Goal: Navigation & Orientation: Find specific page/section

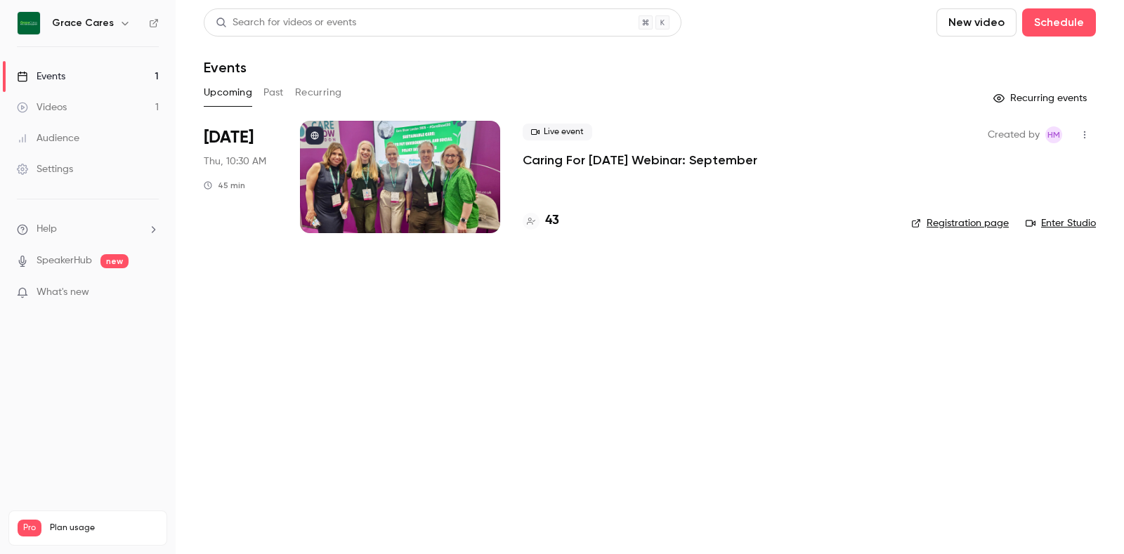
click at [266, 96] on button "Past" at bounding box center [274, 93] width 20 height 22
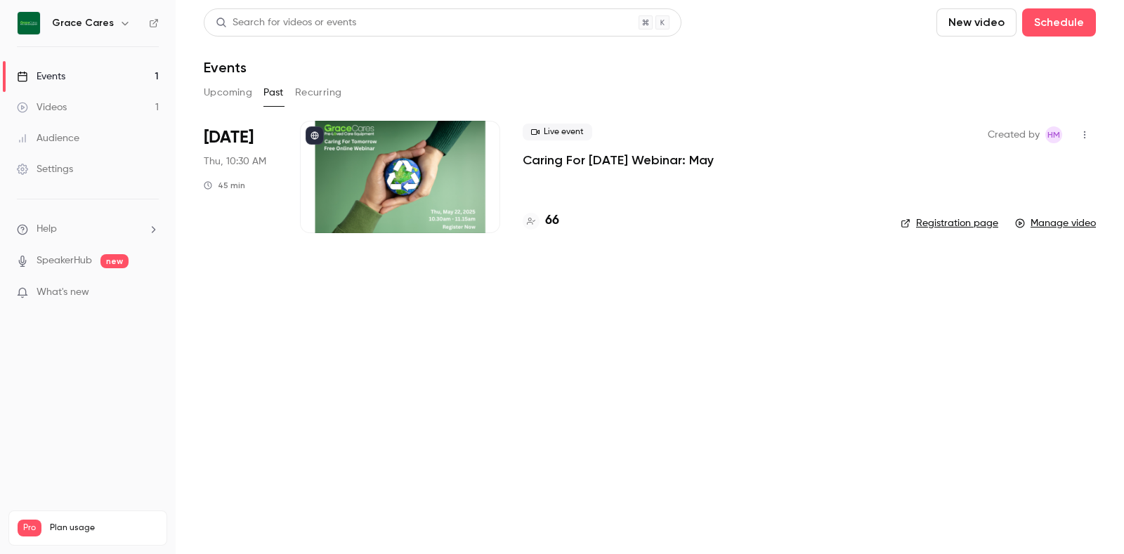
click at [318, 90] on button "Recurring" at bounding box center [318, 93] width 47 height 22
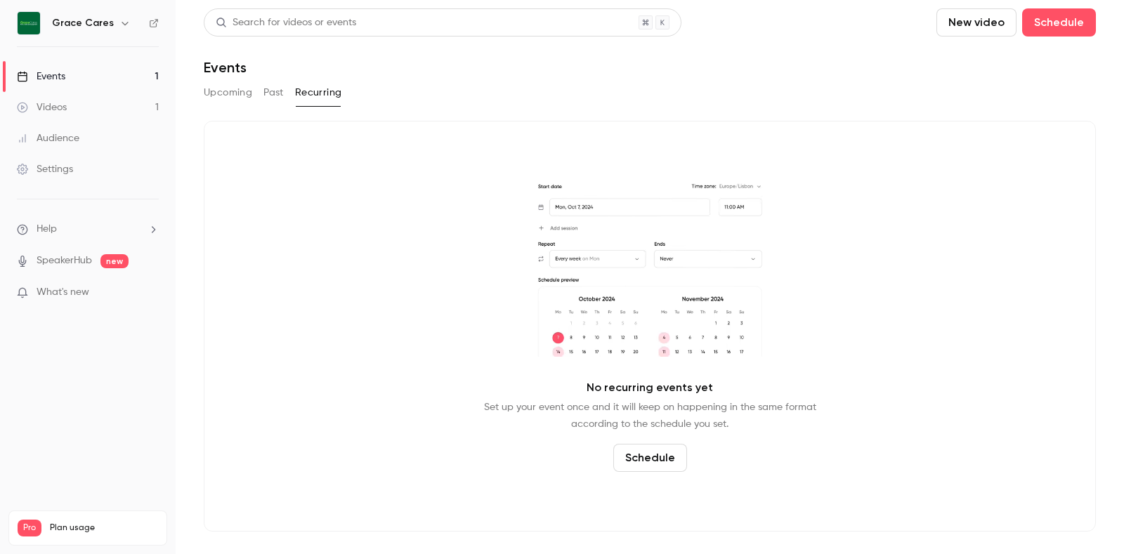
click at [273, 91] on button "Past" at bounding box center [274, 93] width 20 height 22
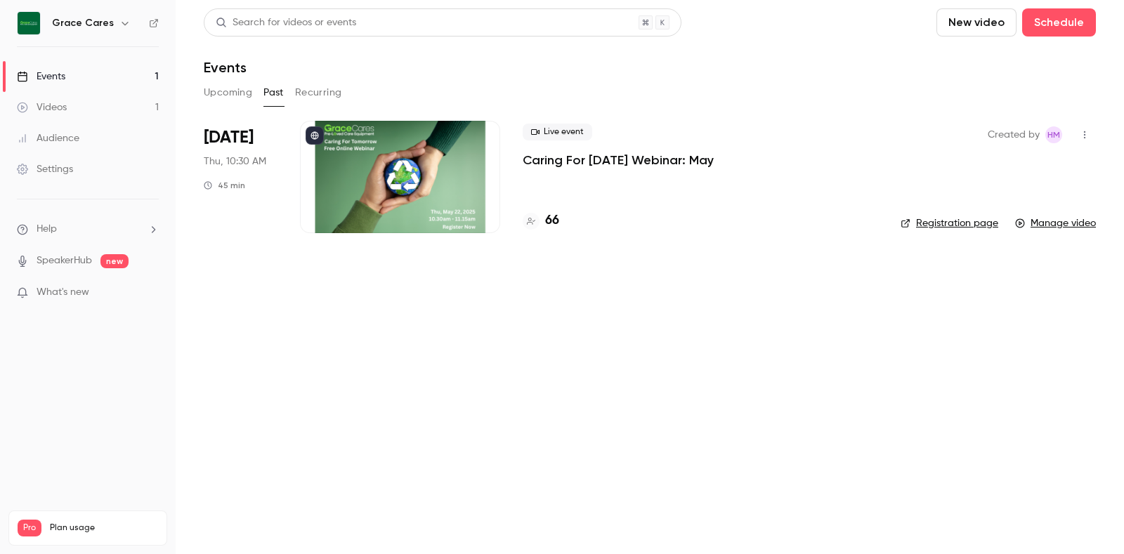
click at [216, 98] on button "Upcoming" at bounding box center [228, 93] width 48 height 22
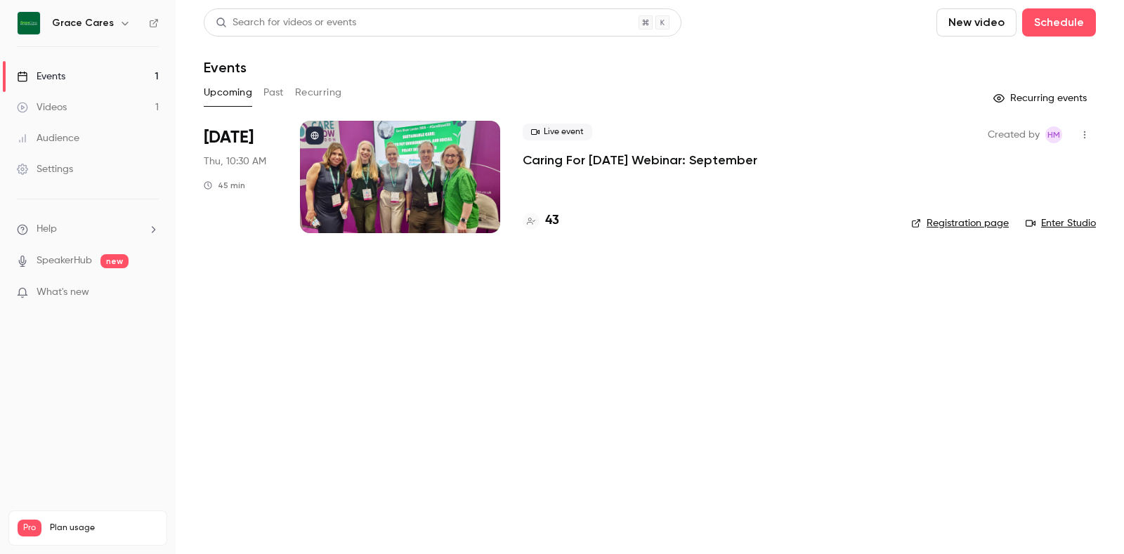
click at [271, 94] on button "Past" at bounding box center [274, 93] width 20 height 22
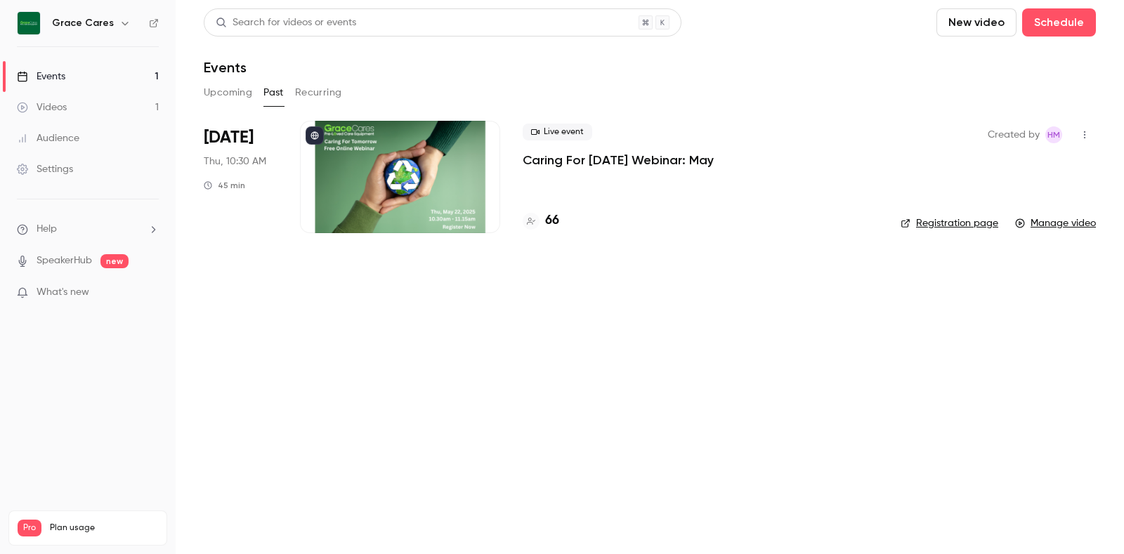
click at [239, 98] on button "Upcoming" at bounding box center [228, 93] width 48 height 22
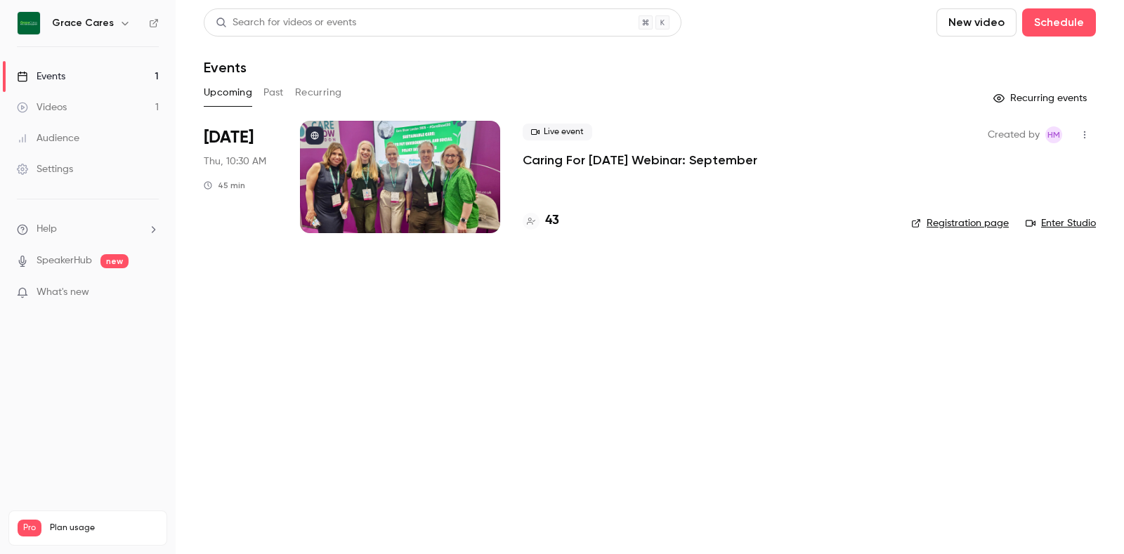
click at [271, 86] on button "Past" at bounding box center [274, 93] width 20 height 22
